Goal: Obtain resource: Obtain resource

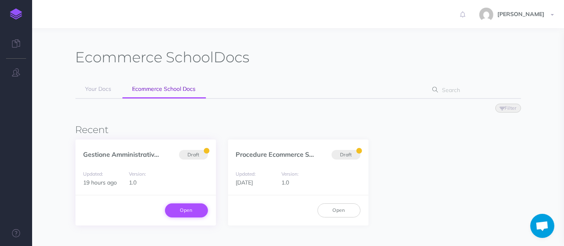
click at [189, 207] on link "Open" at bounding box center [186, 210] width 43 height 14
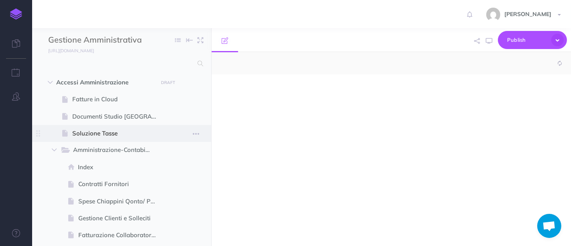
select select "null"
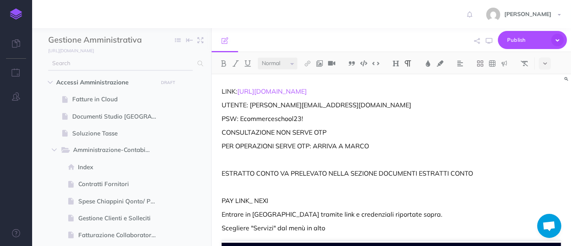
click at [98, 63] on input "text" at bounding box center [120, 63] width 144 height 14
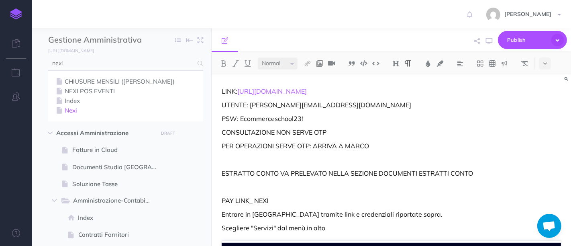
type input "nexi"
click at [86, 110] on link "Nexi" at bounding box center [125, 111] width 143 height 10
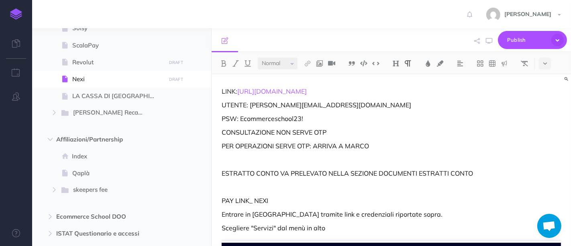
scroll to position [722, 0]
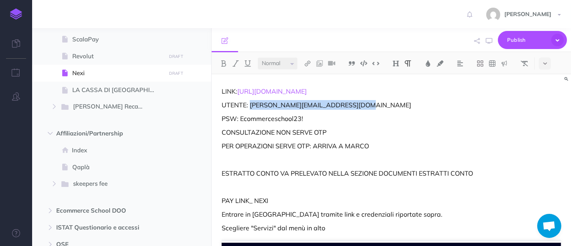
drag, startPoint x: 249, startPoint y: 105, endPoint x: 388, endPoint y: 107, distance: 138.9
click at [388, 107] on p "UTENTE: marco.biasin@ecommerce-school.it" at bounding box center [391, 105] width 339 height 10
copy p "marco.biasin@ecommerce-school.it"
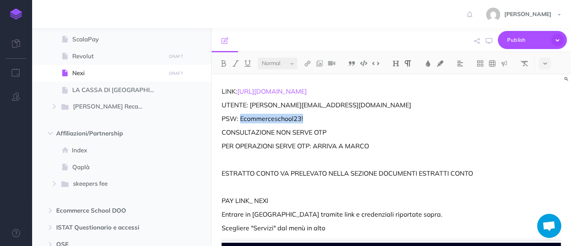
drag, startPoint x: 312, startPoint y: 116, endPoint x: 241, endPoint y: 122, distance: 71.3
click at [241, 122] on p "PSW: Ecommerceschool23!" at bounding box center [391, 119] width 339 height 10
copy p "Ecommerceschool23!"
